Goal: Task Accomplishment & Management: Manage account settings

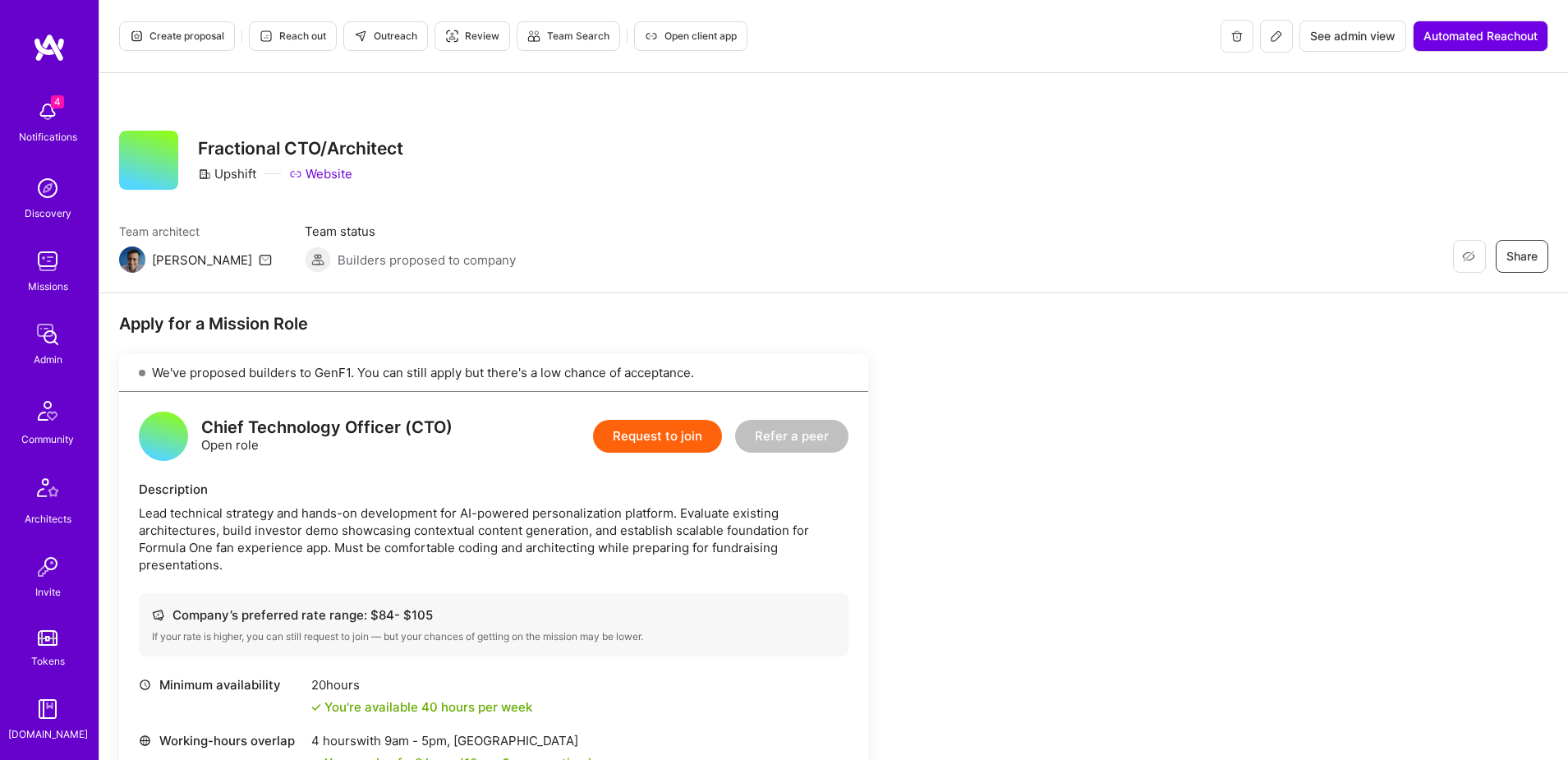
scroll to position [289, 0]
click at [49, 563] on img at bounding box center [48, 564] width 33 height 33
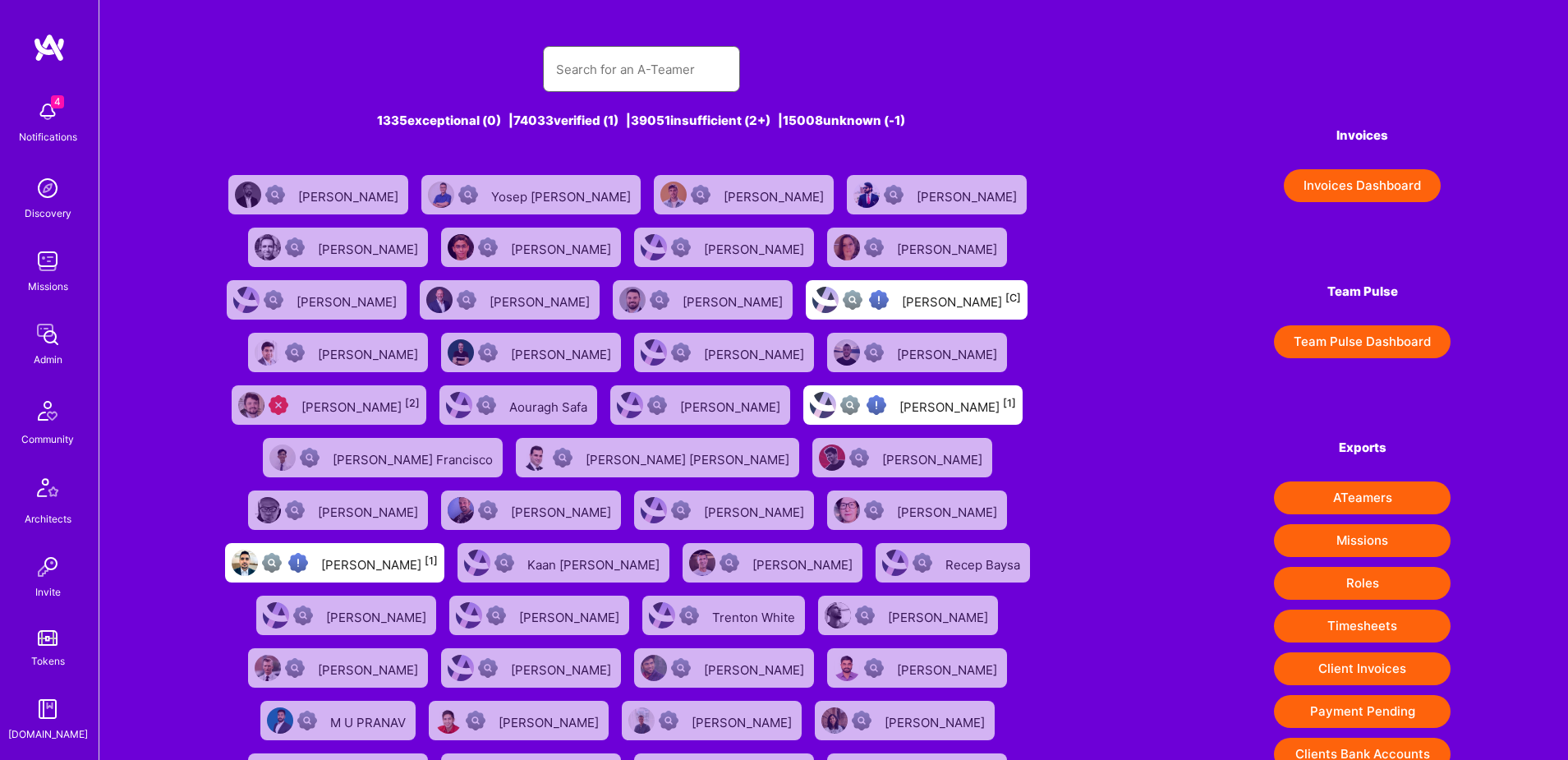
scroll to position [1, 0]
click at [637, 80] on input "text" at bounding box center [642, 68] width 171 height 42
paste input "[EMAIL_ADDRESS][DOMAIN_NAME]"
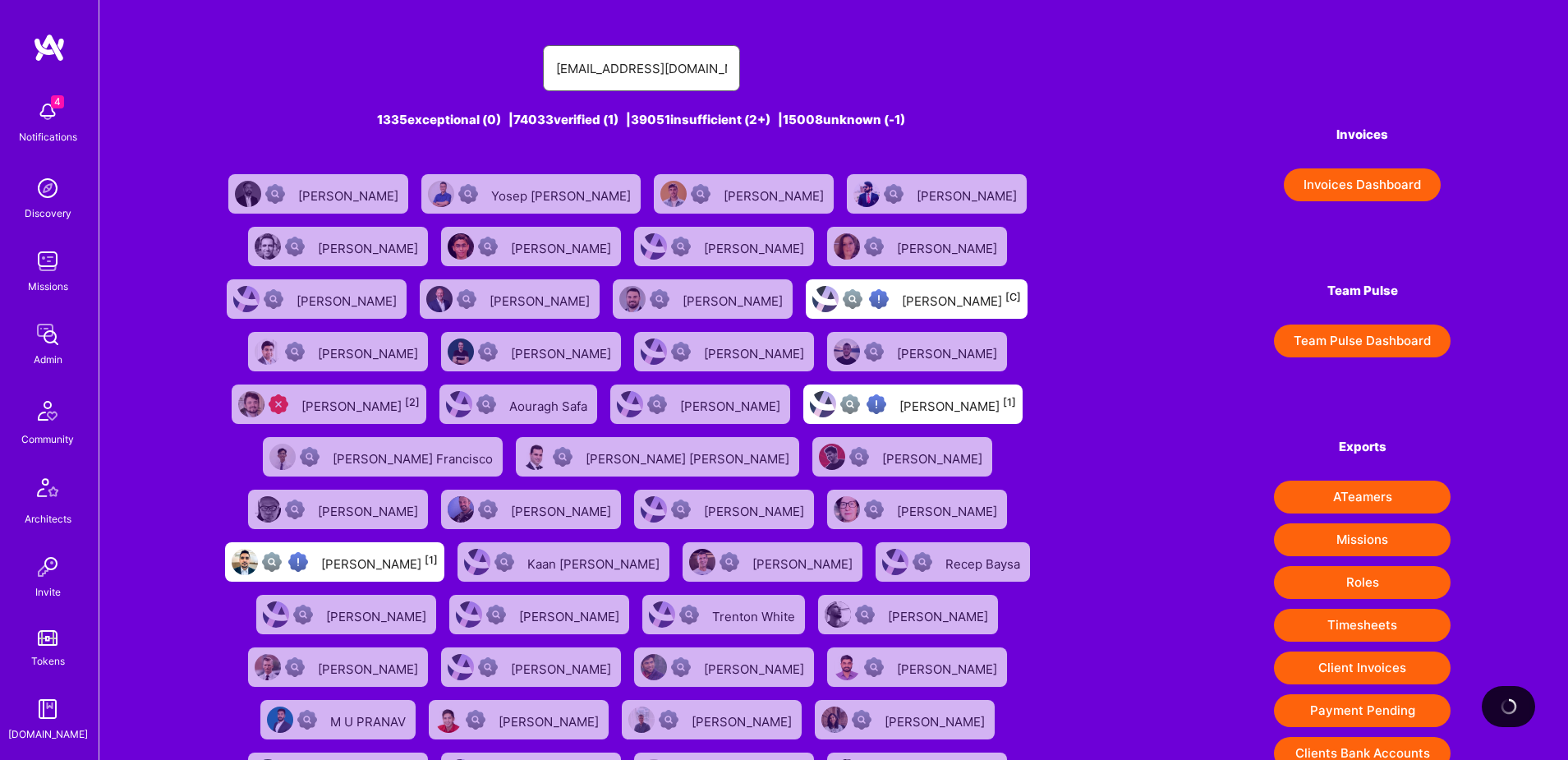
type input "[EMAIL_ADDRESS][DOMAIN_NAME]"
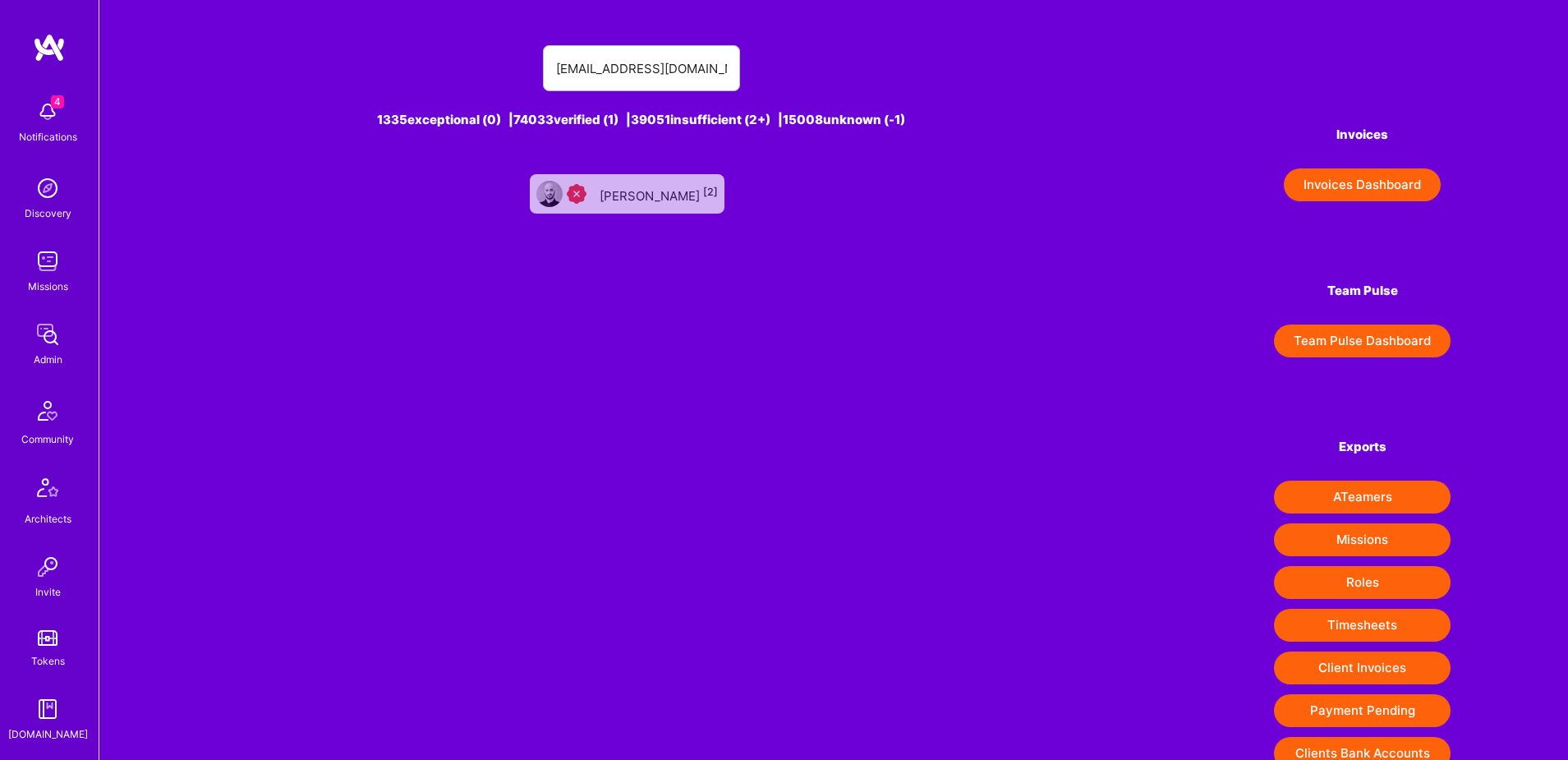
click at [639, 199] on div "[PERSON_NAME] [2]" at bounding box center [659, 194] width 119 height 22
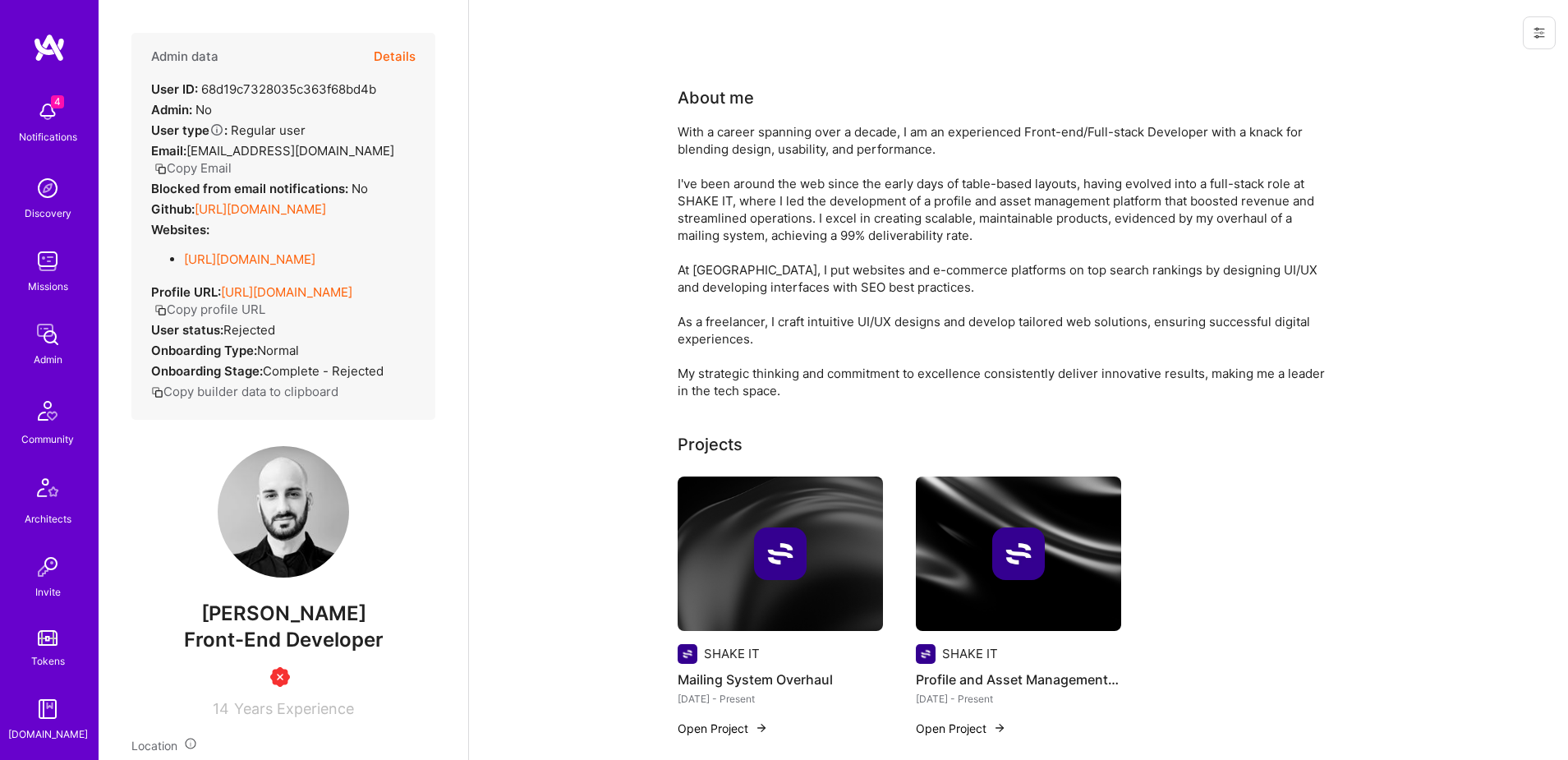
click at [398, 52] on button "Details" at bounding box center [394, 57] width 42 height 48
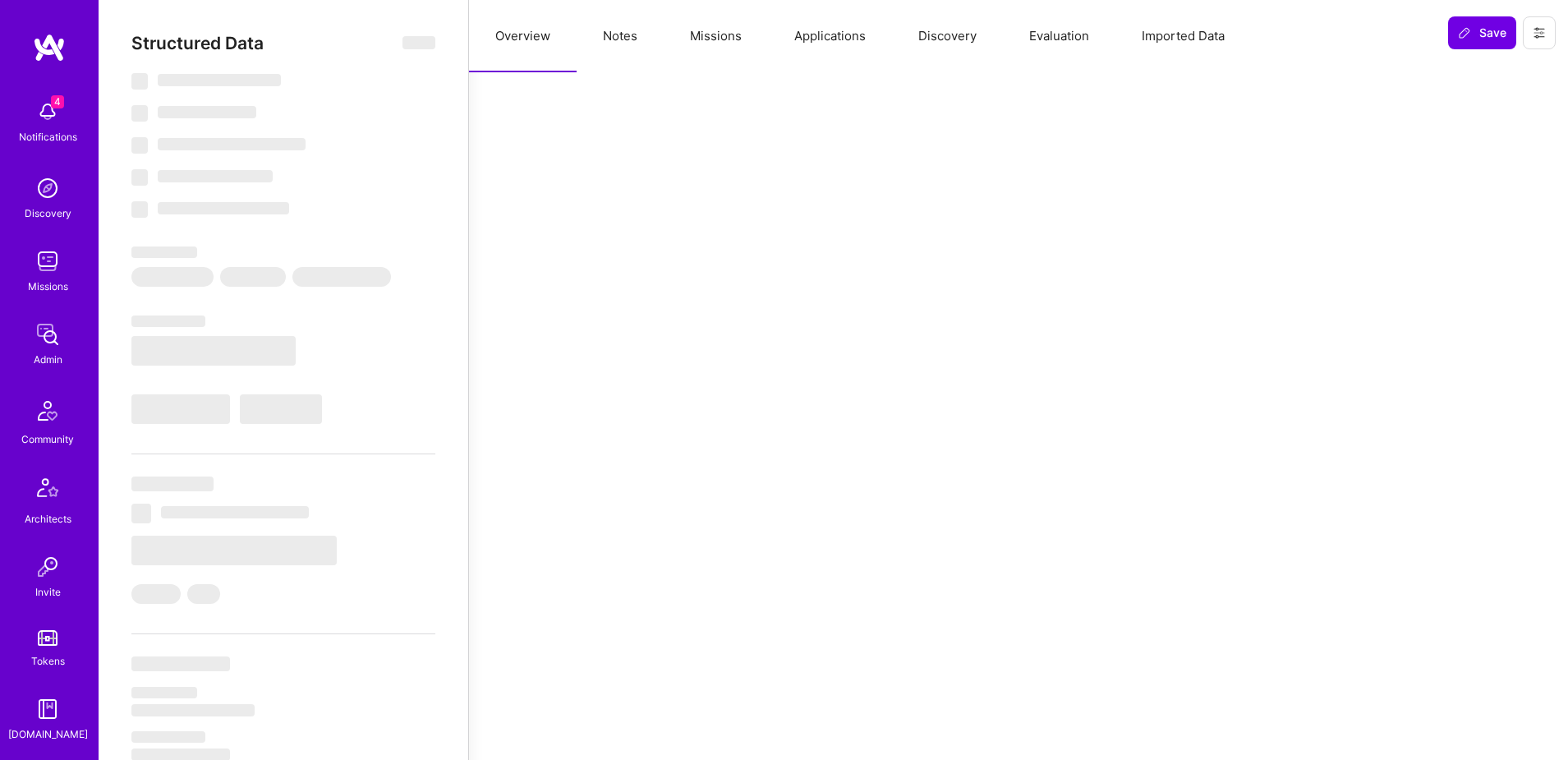
type textarea "x"
select select "Insufficient"
select select "US"
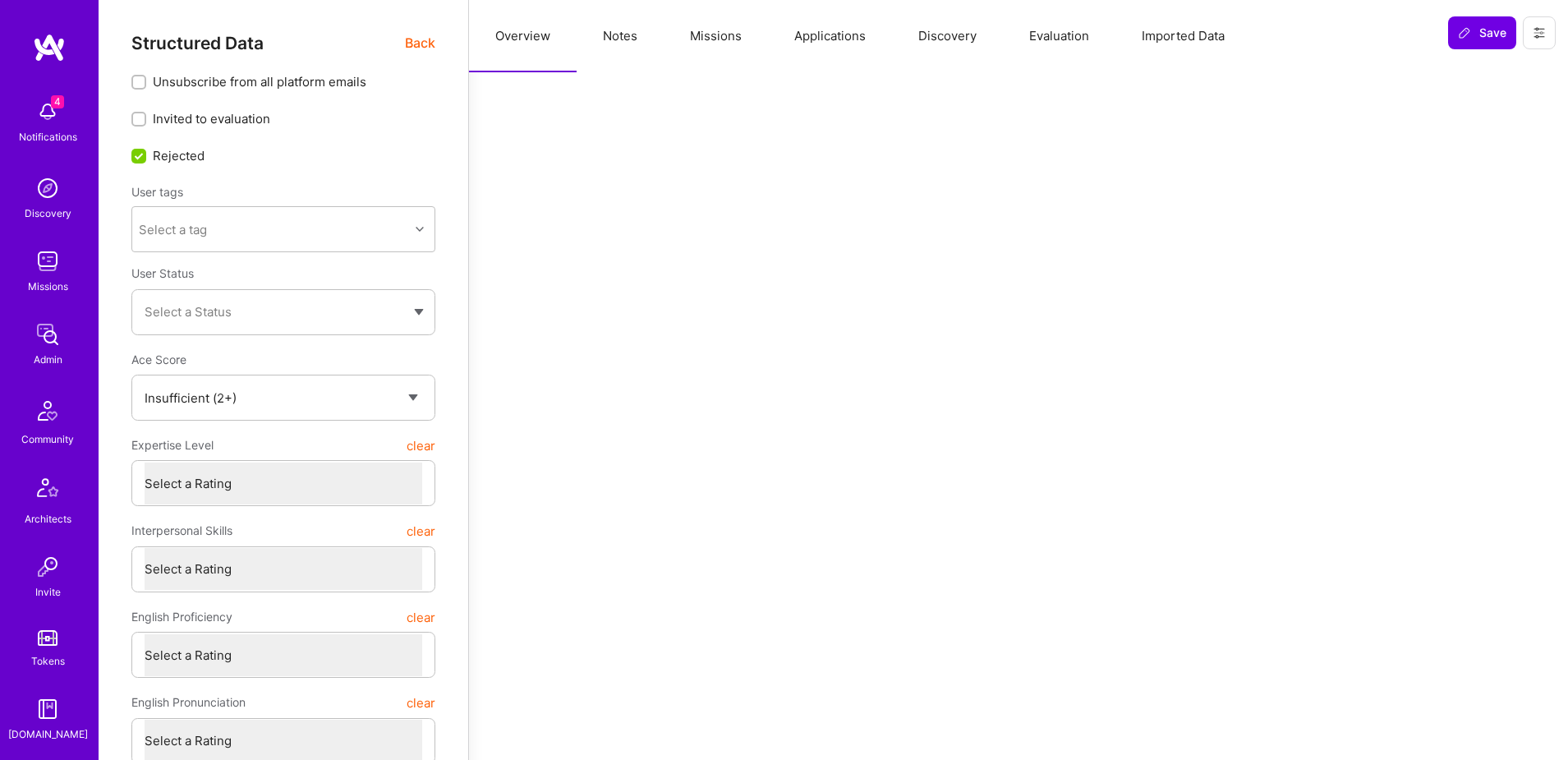
click at [642, 48] on button "Notes" at bounding box center [620, 36] width 87 height 72
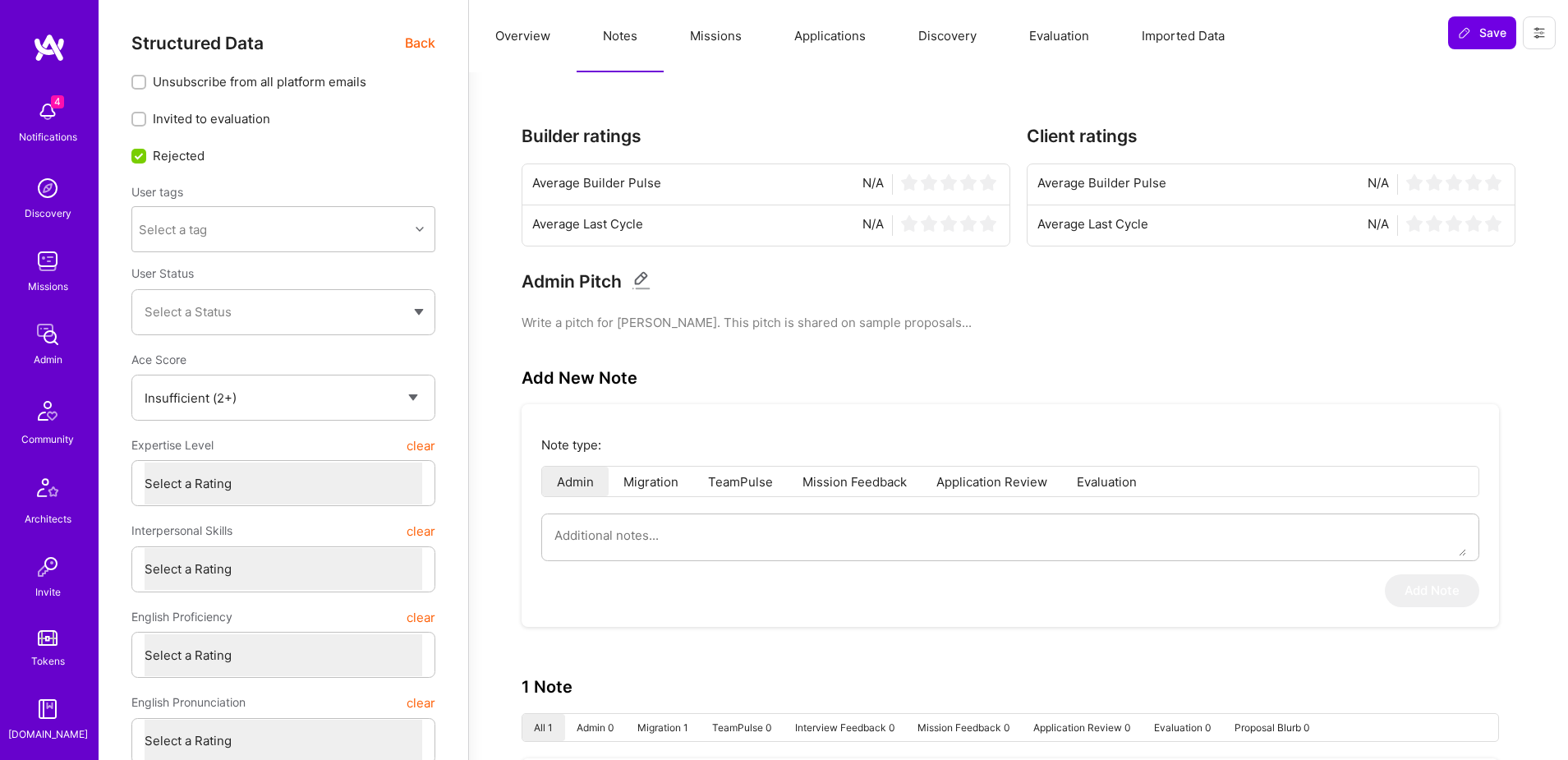
click at [425, 37] on span "Back" at bounding box center [421, 43] width 31 height 21
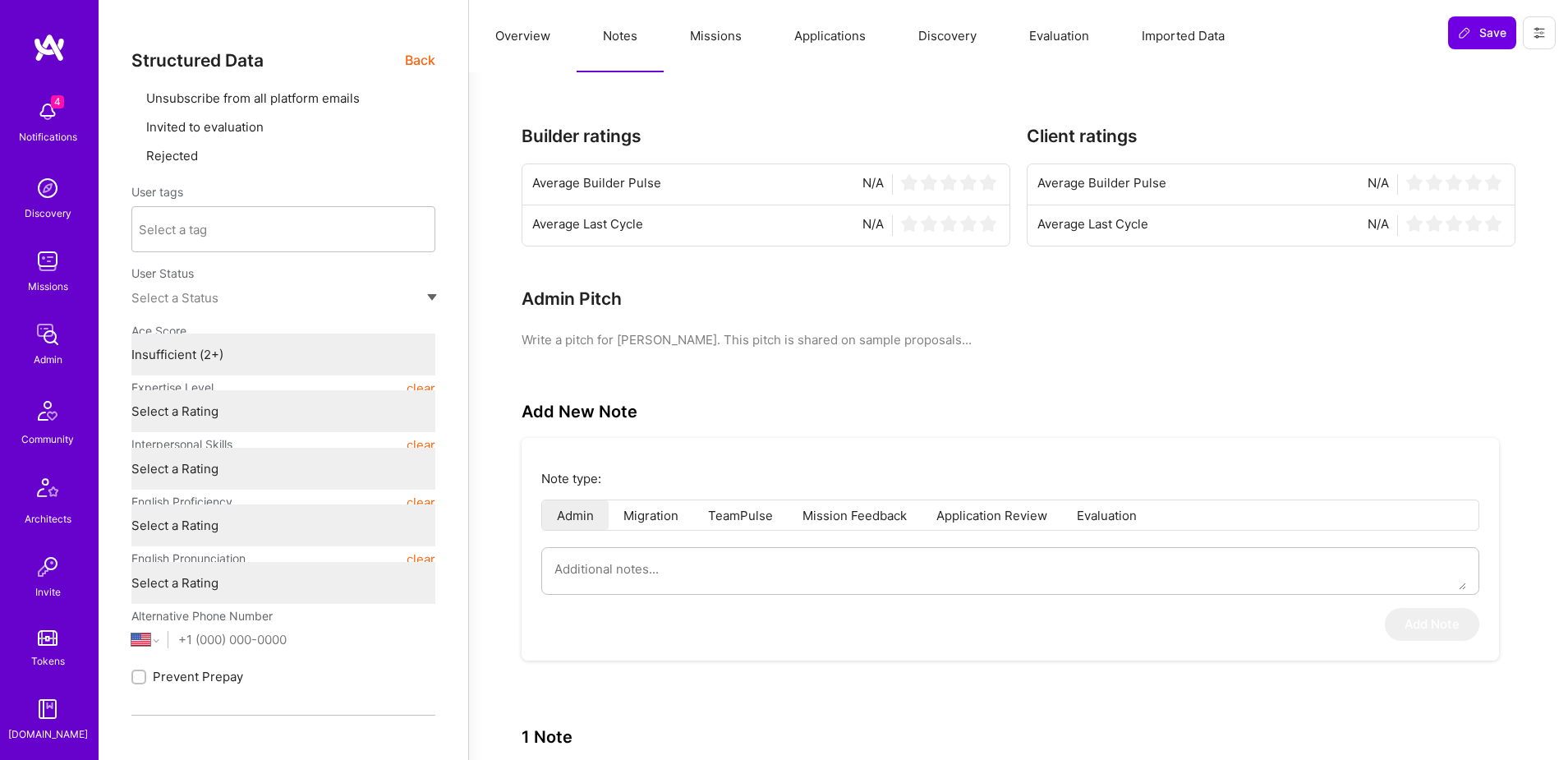
type textarea "x"
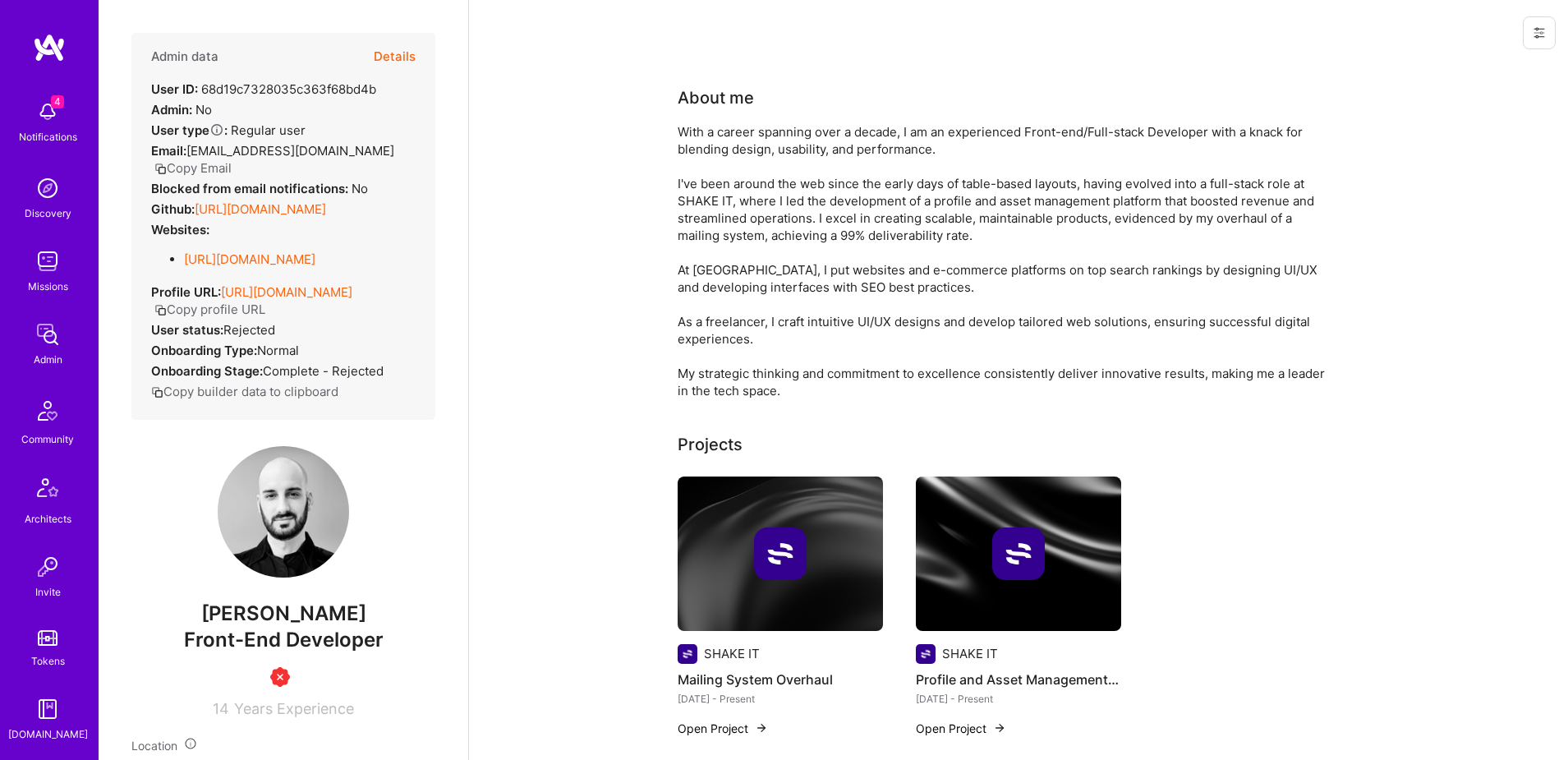
click at [1537, 37] on icon at bounding box center [1539, 32] width 10 height 10
click at [1446, 109] on button "Delete User" at bounding box center [1479, 111] width 152 height 42
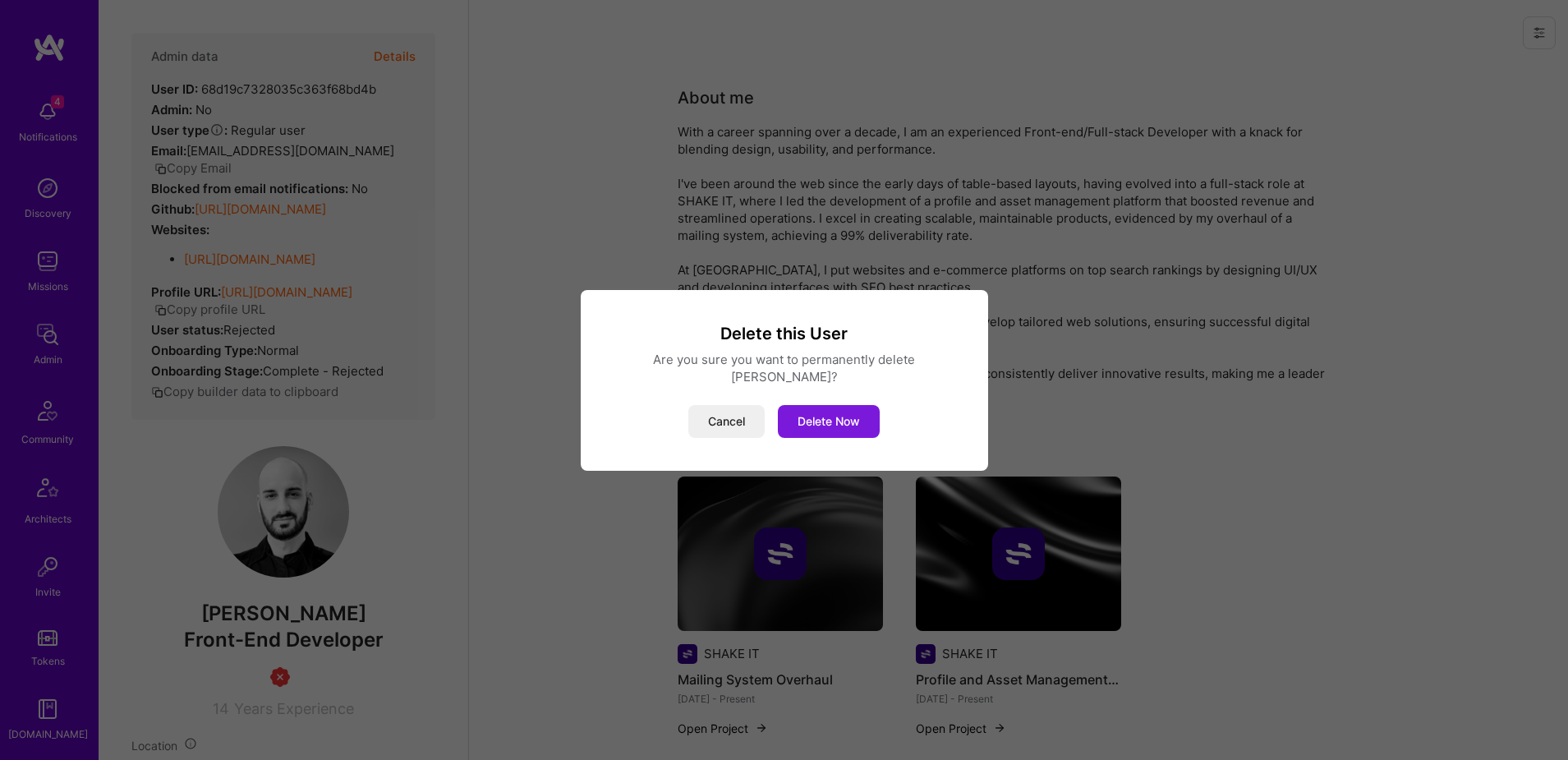
click at [823, 409] on button "Delete Now" at bounding box center [828, 421] width 102 height 33
